Goal: Task Accomplishment & Management: Manage account settings

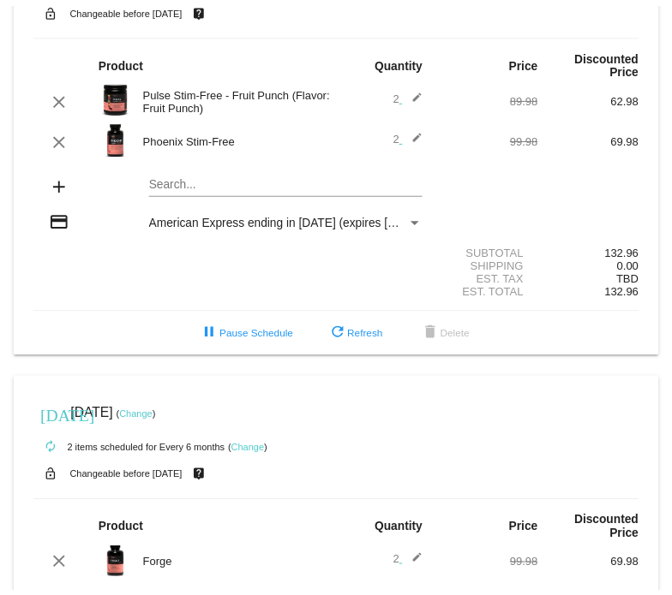
scroll to position [312, 0]
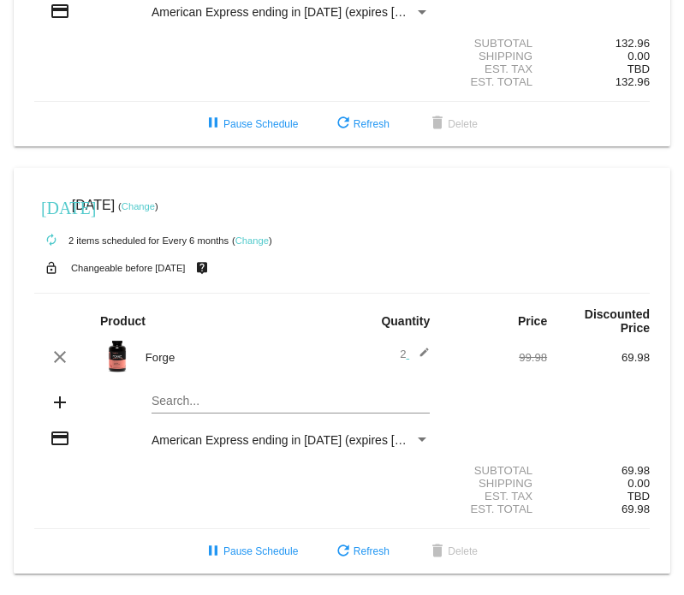
click at [251, 236] on link "Change" at bounding box center [252, 241] width 33 height 10
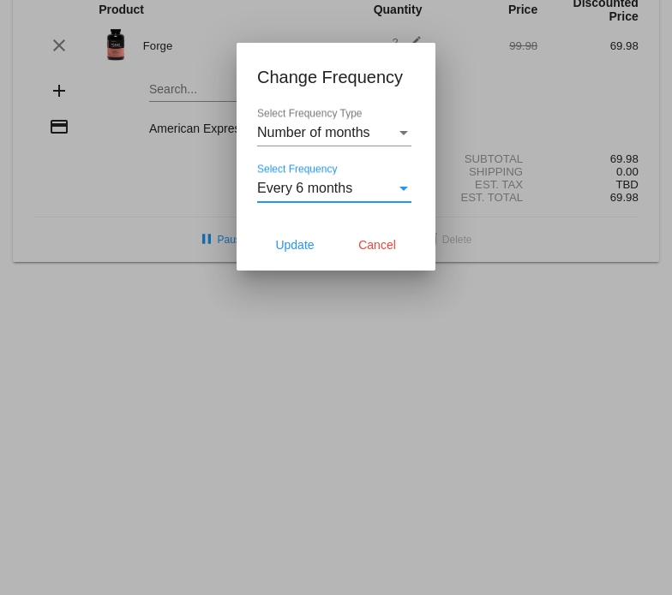
click at [369, 194] on div "Every 6 months" at bounding box center [326, 188] width 139 height 15
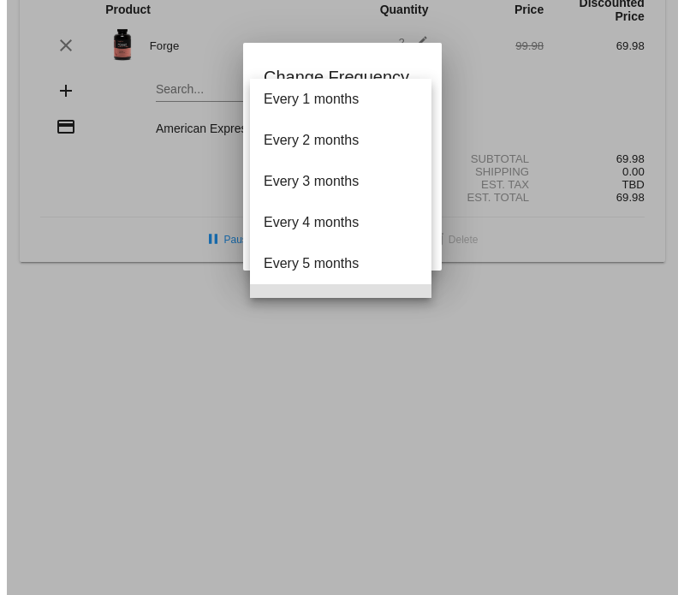
scroll to position [117, 0]
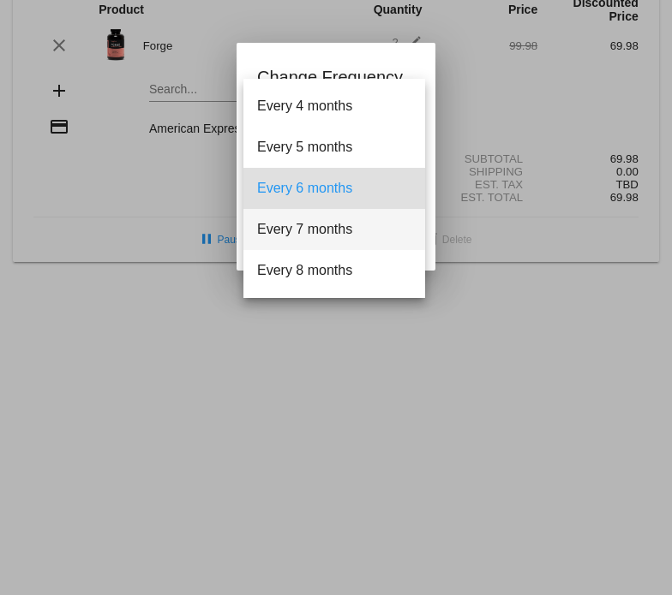
click at [352, 229] on span "Every 7 months" at bounding box center [334, 229] width 154 height 41
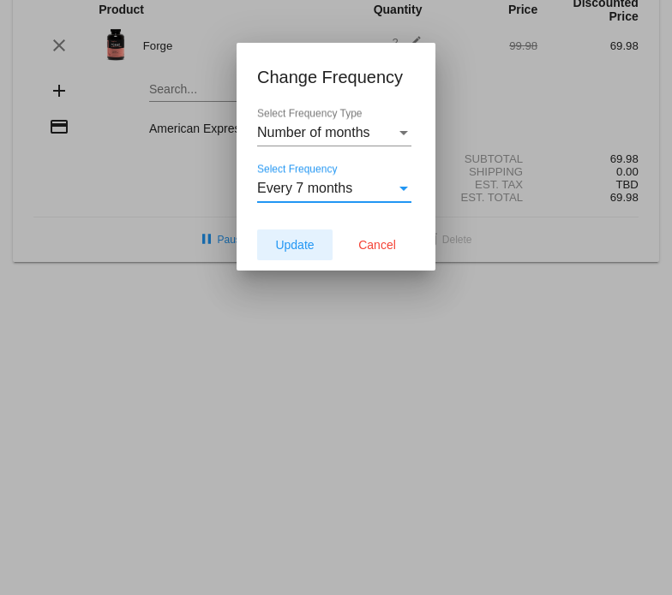
click at [296, 242] on span "Update" at bounding box center [294, 245] width 39 height 14
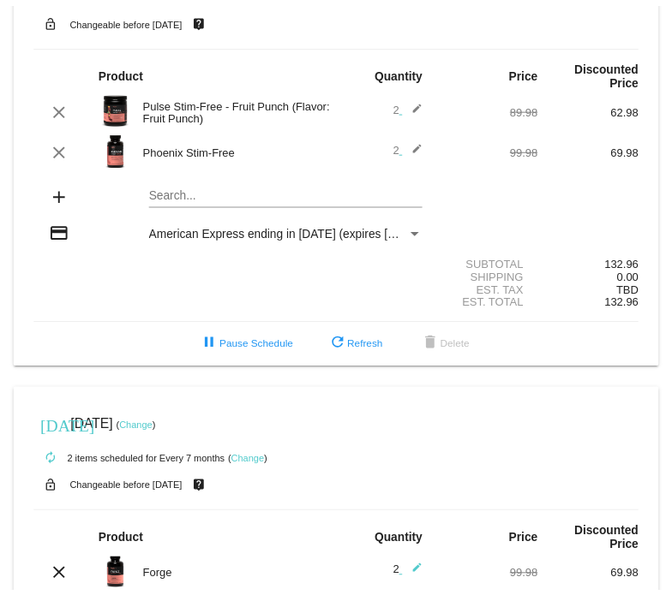
scroll to position [0, 0]
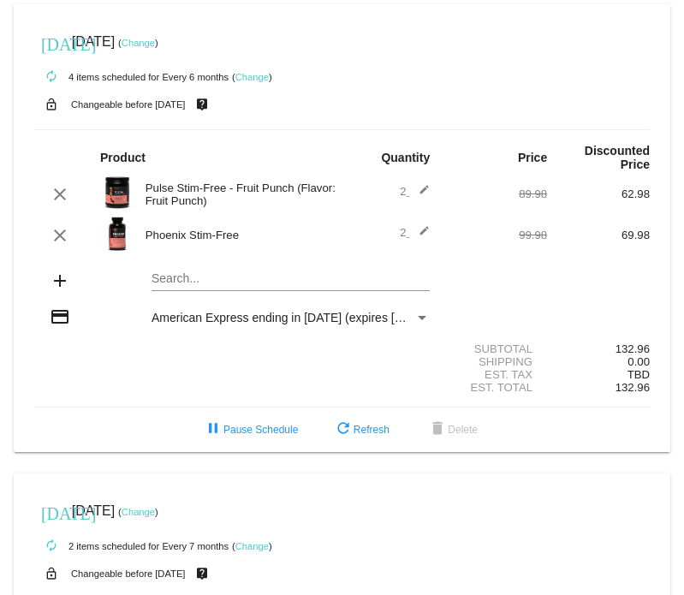
click at [257, 73] on link "Change" at bounding box center [252, 77] width 33 height 10
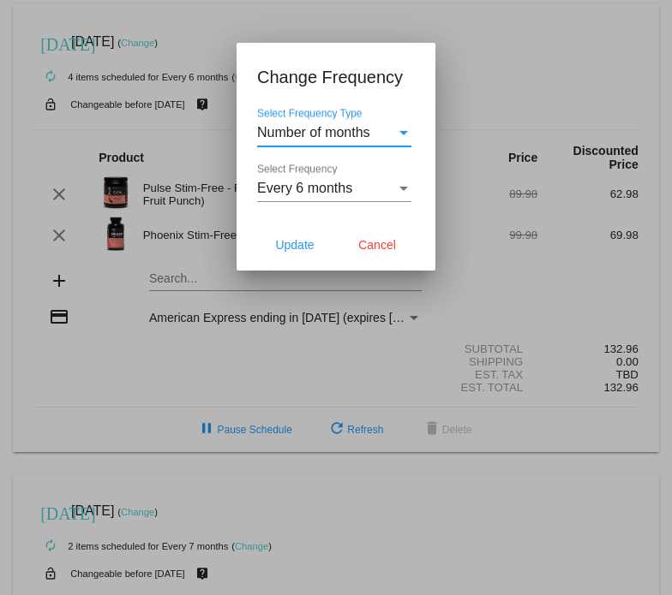
click at [316, 187] on span "Every 6 months" at bounding box center [304, 188] width 95 height 15
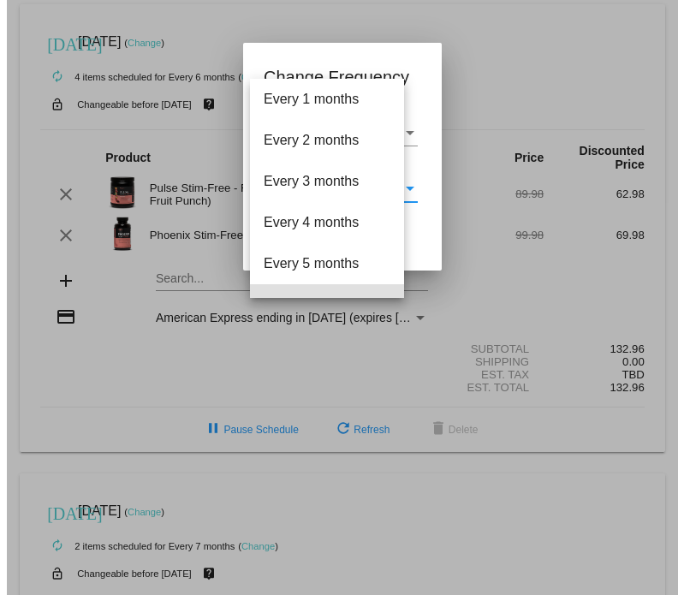
scroll to position [117, 0]
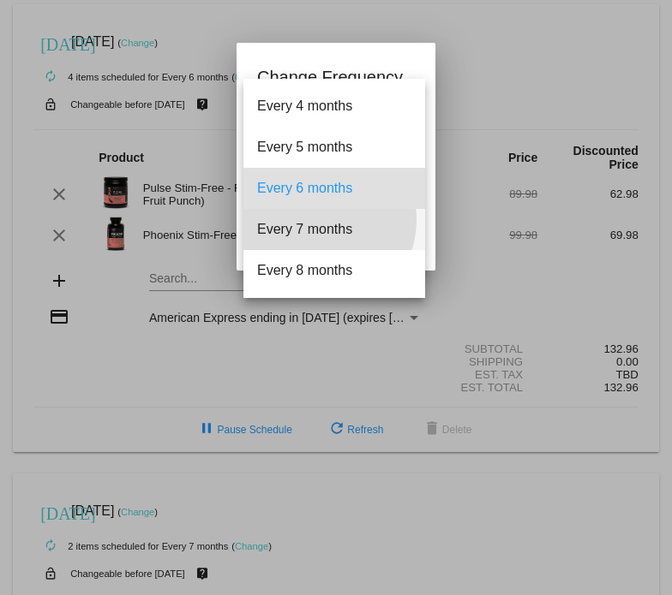
click at [319, 220] on span "Every 7 months" at bounding box center [334, 229] width 154 height 41
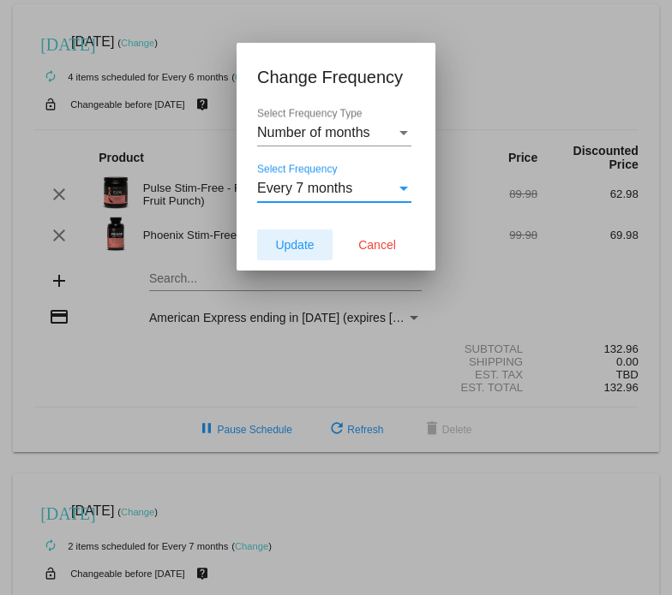
click at [288, 239] on span "Update" at bounding box center [294, 245] width 39 height 14
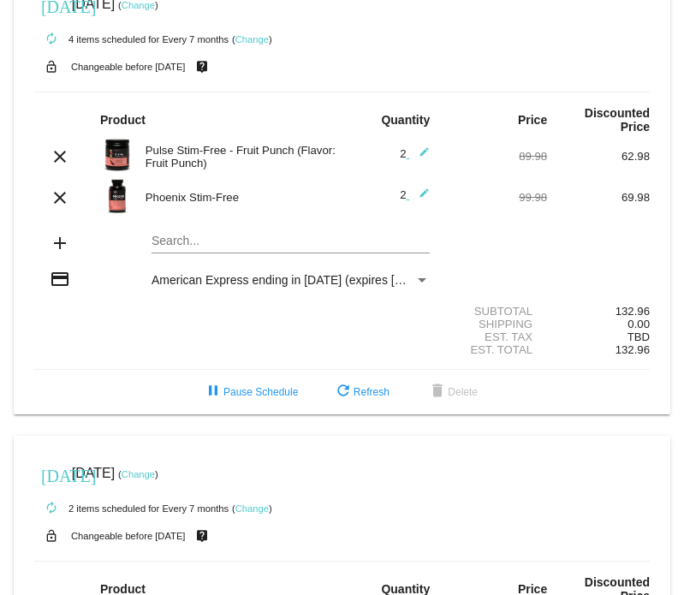
scroll to position [0, 0]
